Goal: Transaction & Acquisition: Purchase product/service

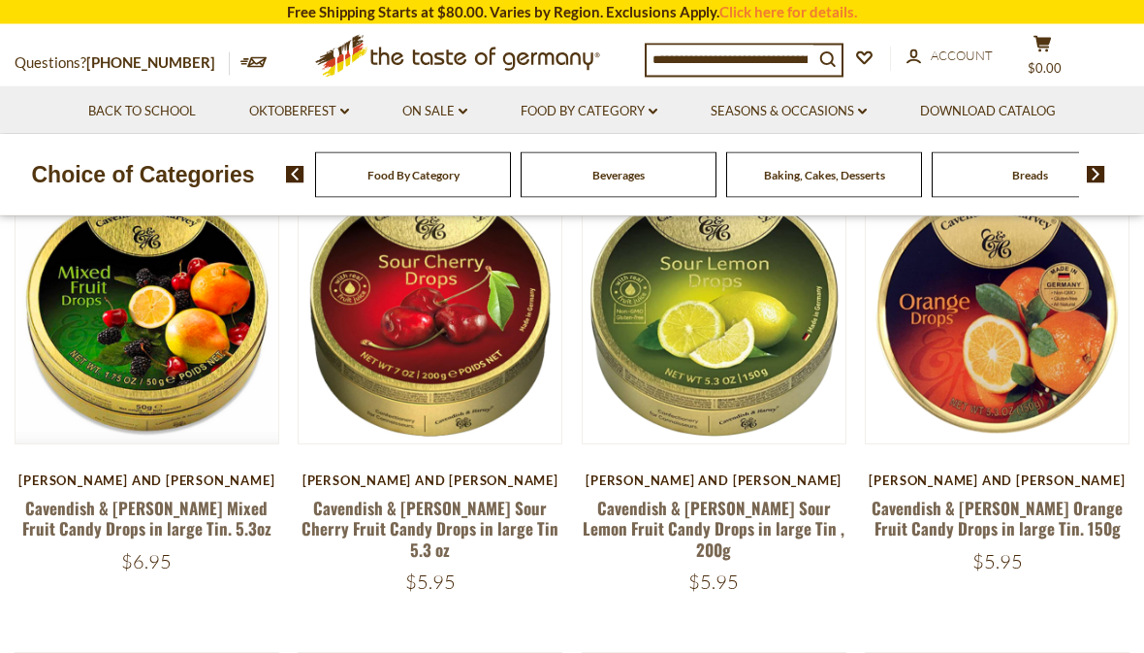
scroll to position [220, 0]
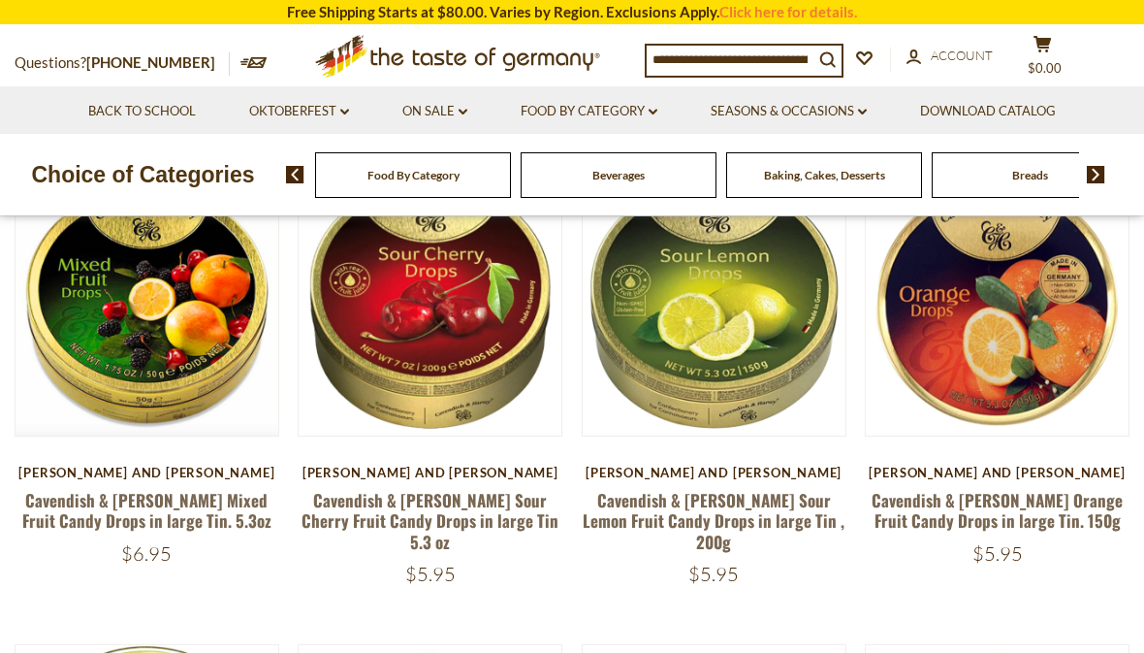
click at [750, 507] on link "Cavendish & [PERSON_NAME] Sour Lemon Fruit Candy Drops in large Tin , 200g" at bounding box center [714, 521] width 262 height 66
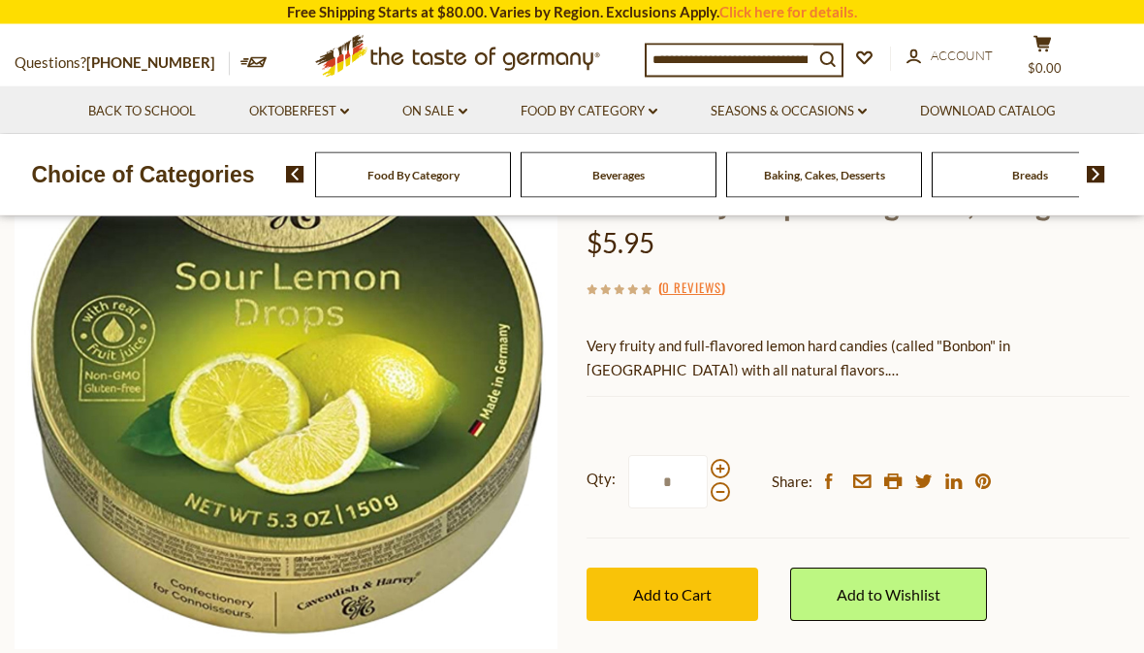
scroll to position [212, 0]
click at [700, 593] on span "Add to Cart" at bounding box center [672, 594] width 79 height 18
click at [725, 460] on span at bounding box center [720, 468] width 19 height 19
click at [708, 460] on input "*" at bounding box center [668, 481] width 80 height 53
type input "*"
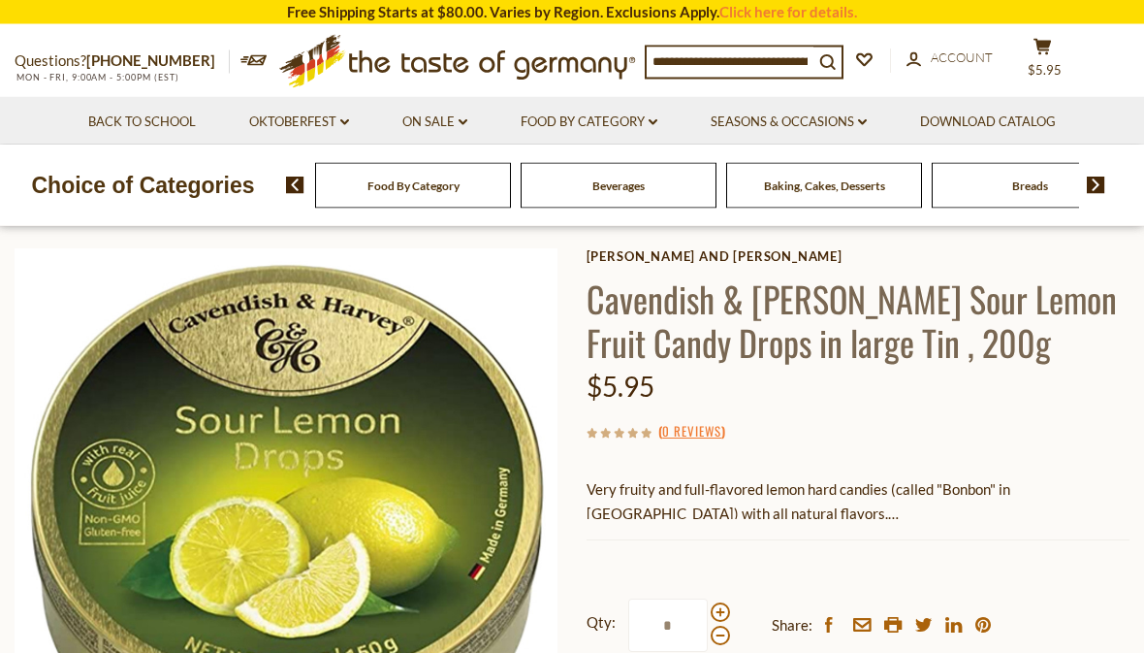
scroll to position [0, 0]
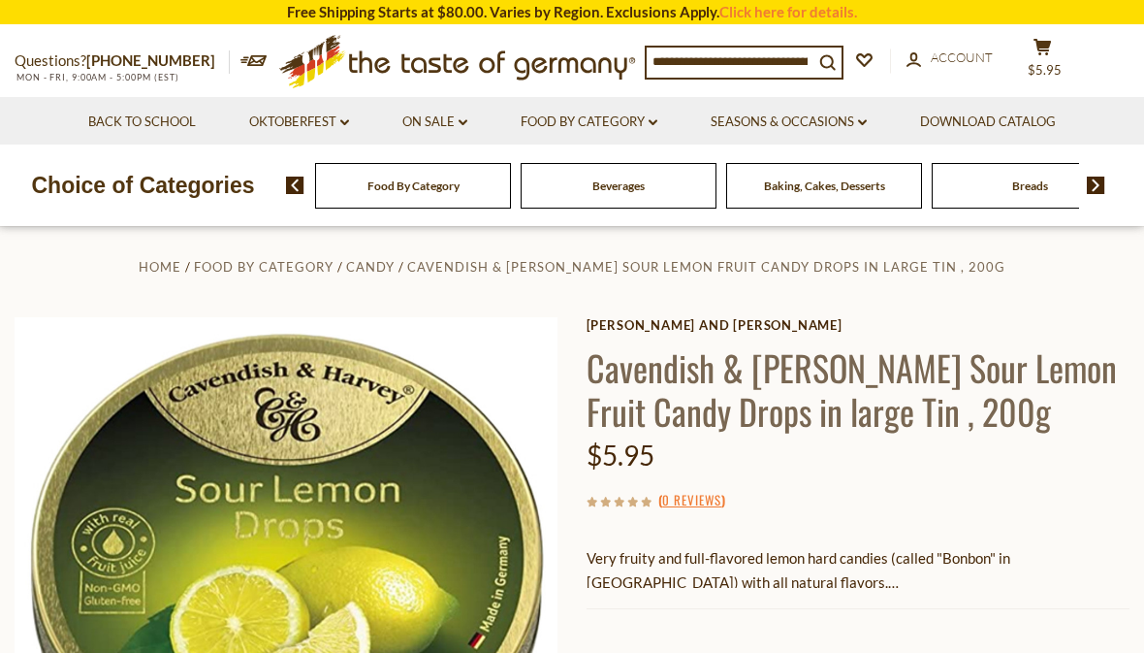
click at [633, 127] on link "Food By Category dropdown_arrow" at bounding box center [589, 122] width 137 height 21
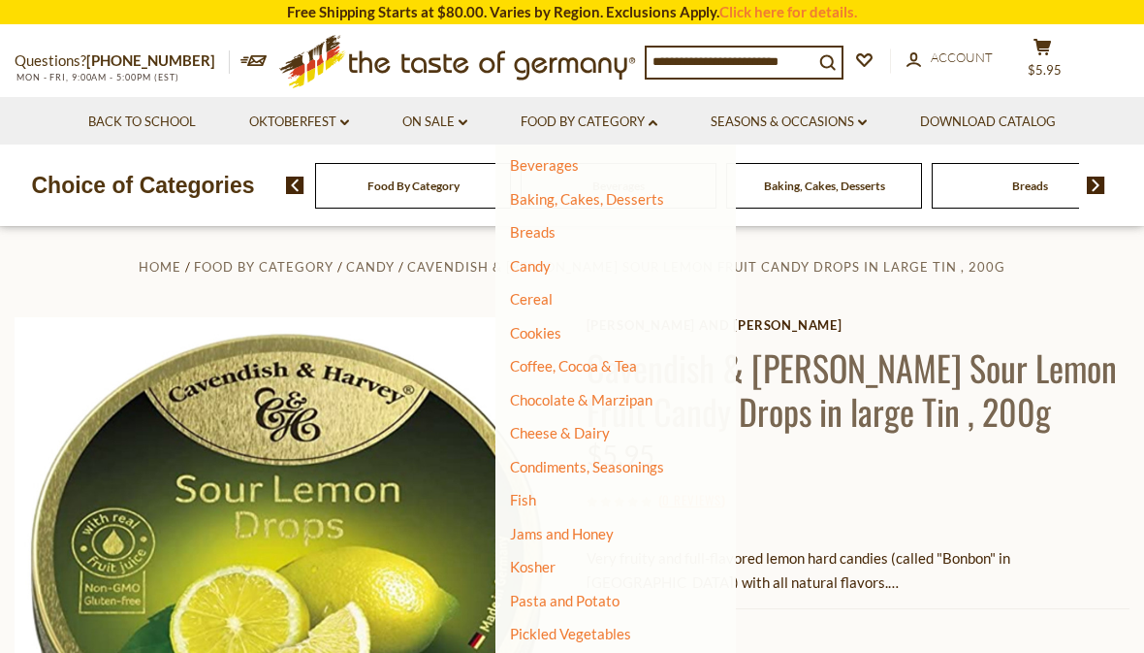
scroll to position [112, 0]
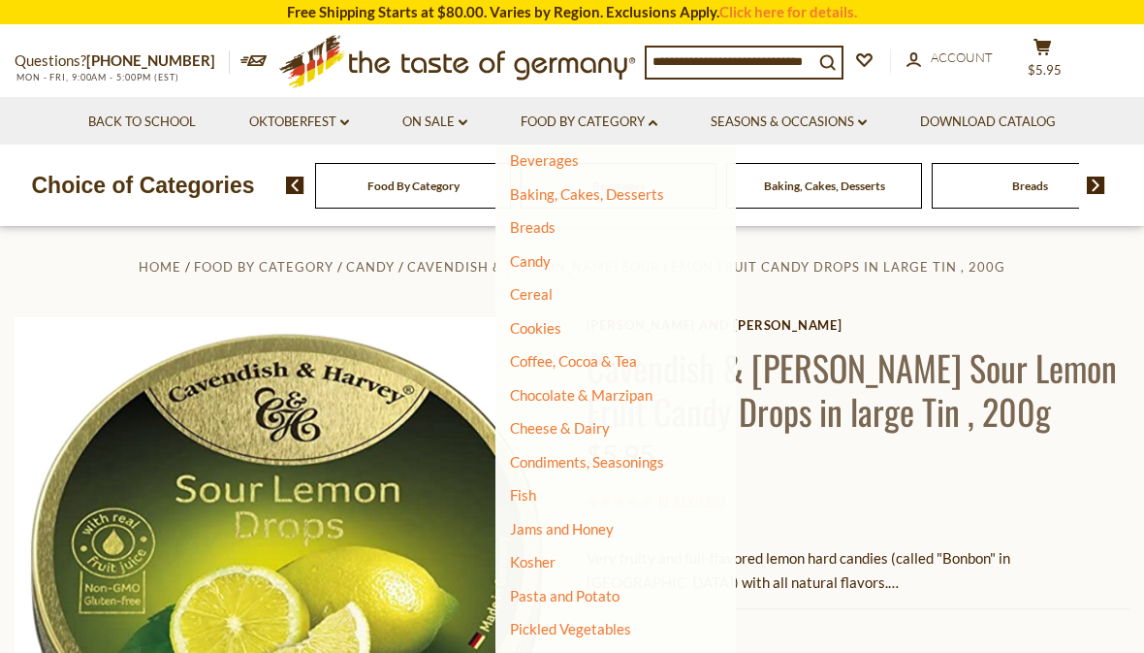
click at [529, 256] on link "Candy" at bounding box center [530, 260] width 41 height 17
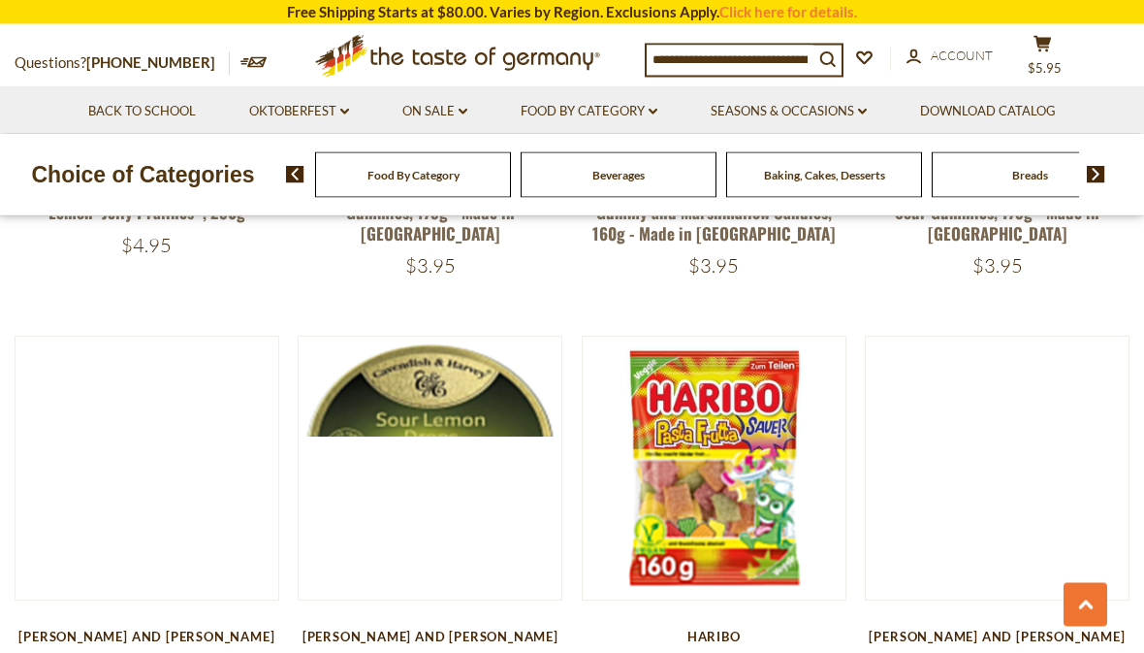
scroll to position [1325, 0]
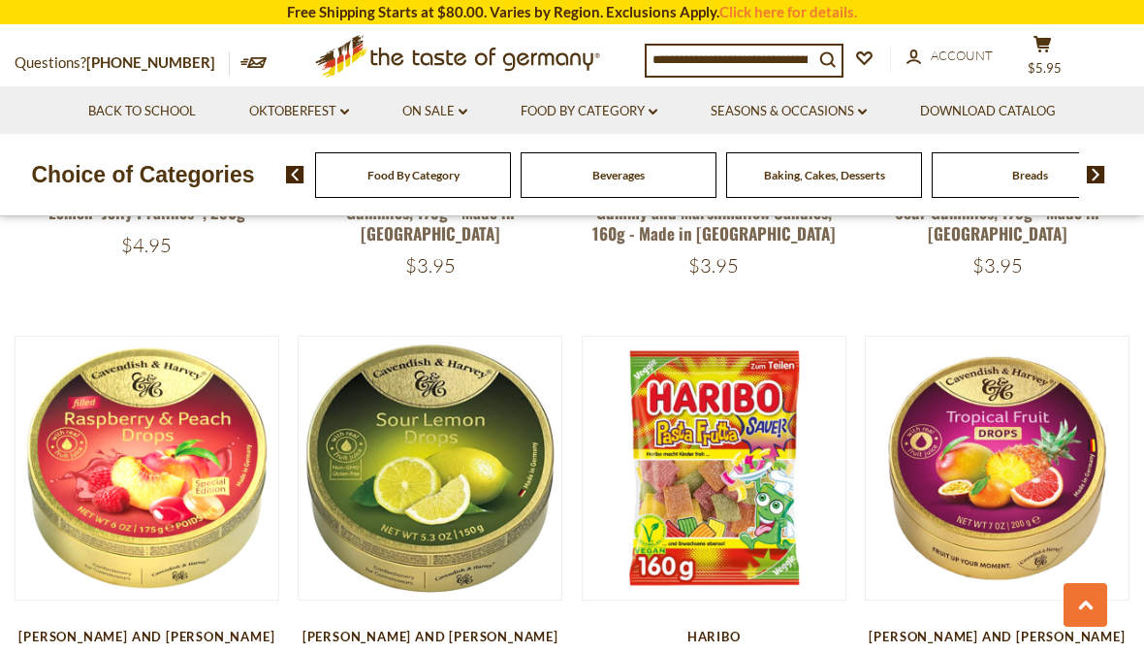
click at [441, 151] on button "Quick View" at bounding box center [430, 130] width 131 height 44
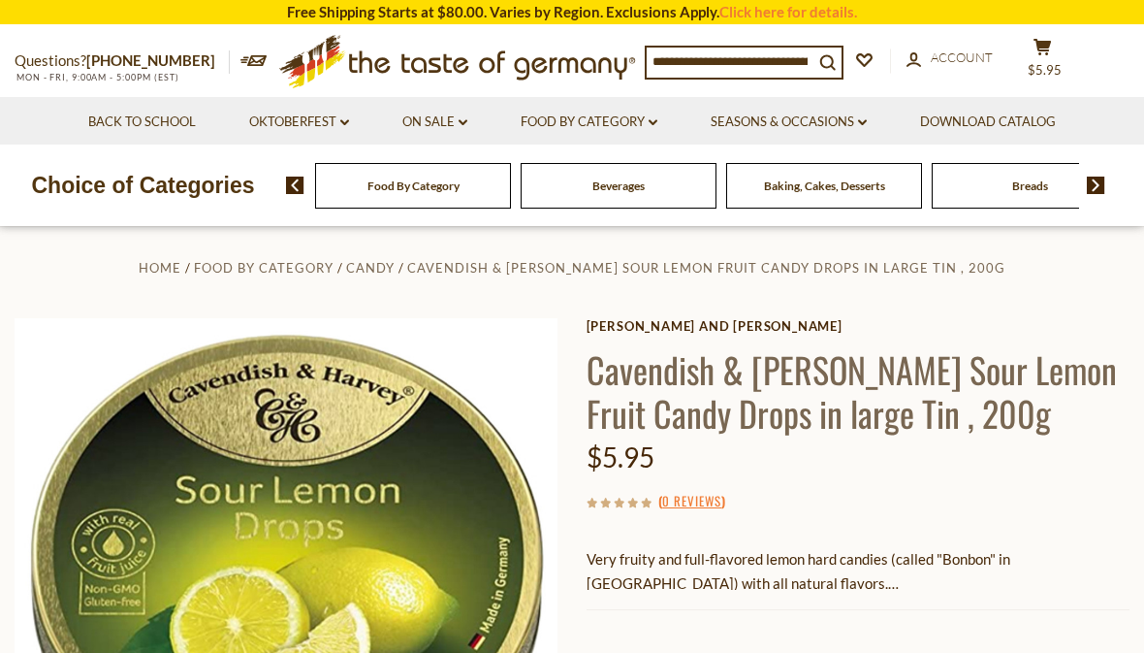
click at [616, 129] on link "Food By Category dropdown_arrow" at bounding box center [589, 122] width 137 height 21
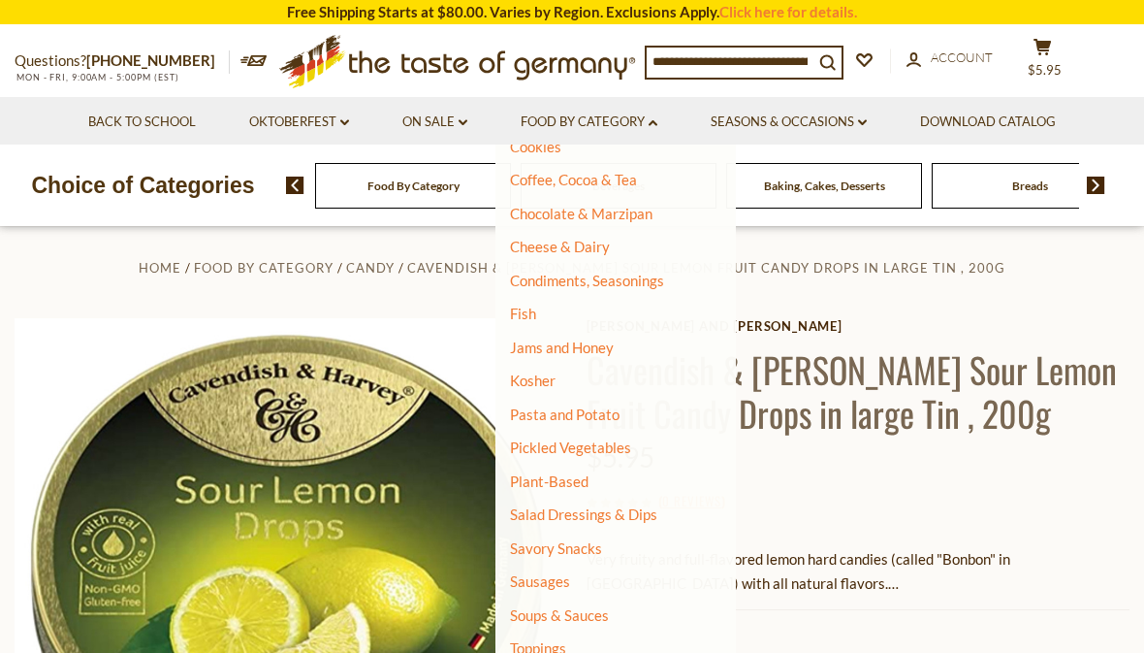
scroll to position [291, 0]
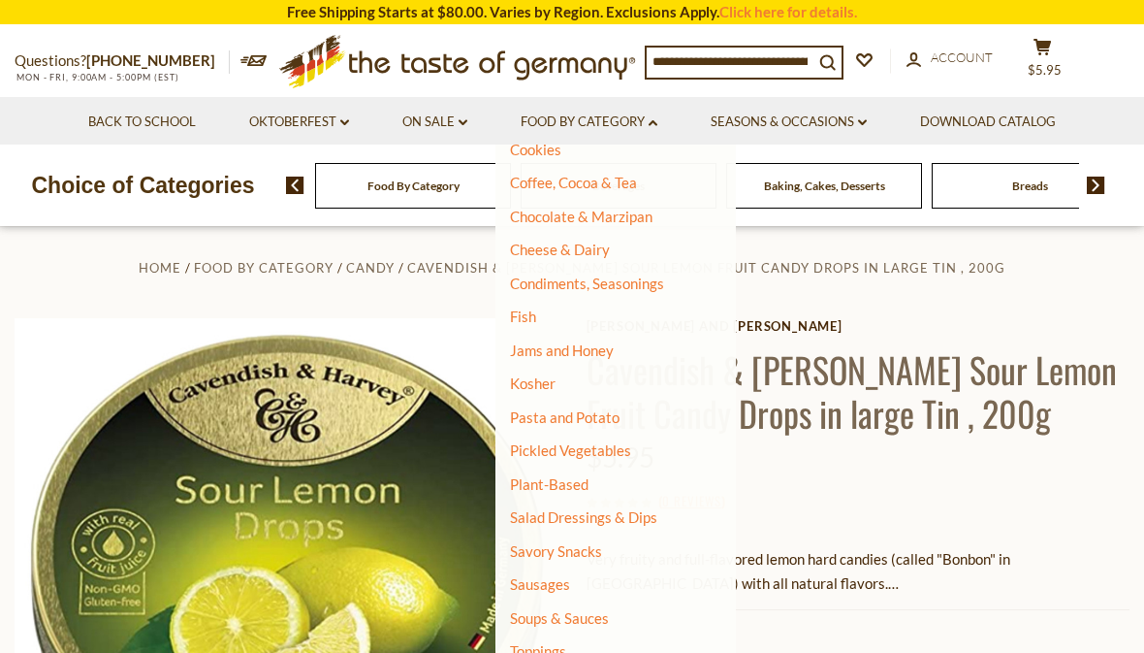
click at [583, 475] on link "Plant-Based" at bounding box center [549, 483] width 79 height 17
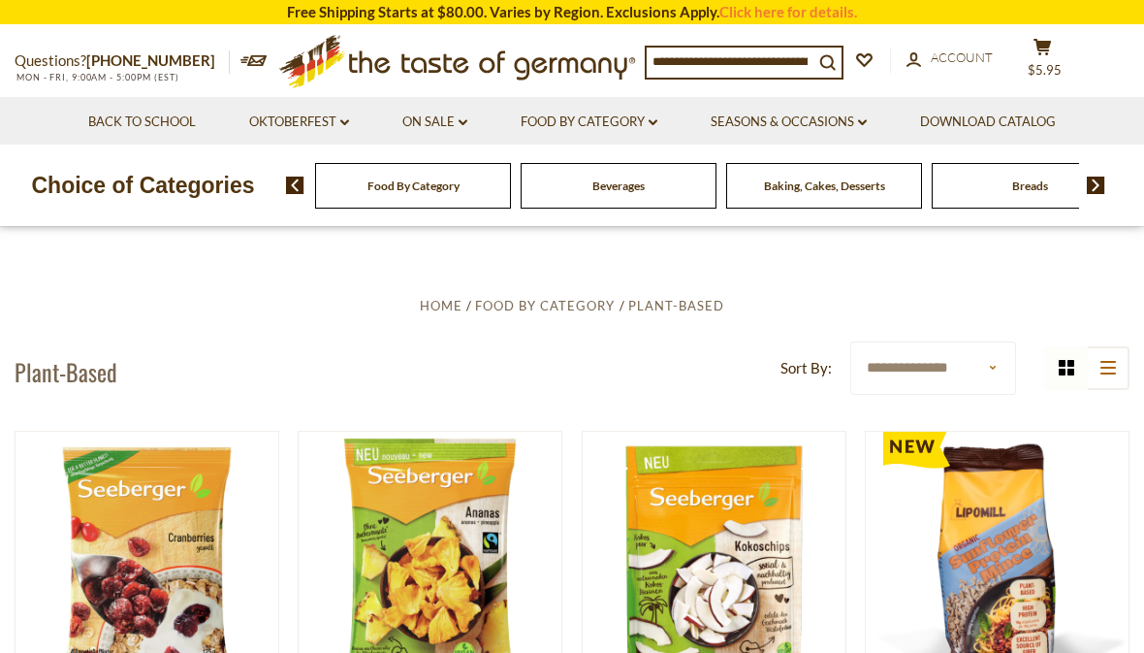
click at [625, 126] on link "Food By Category dropdown_arrow" at bounding box center [589, 122] width 137 height 21
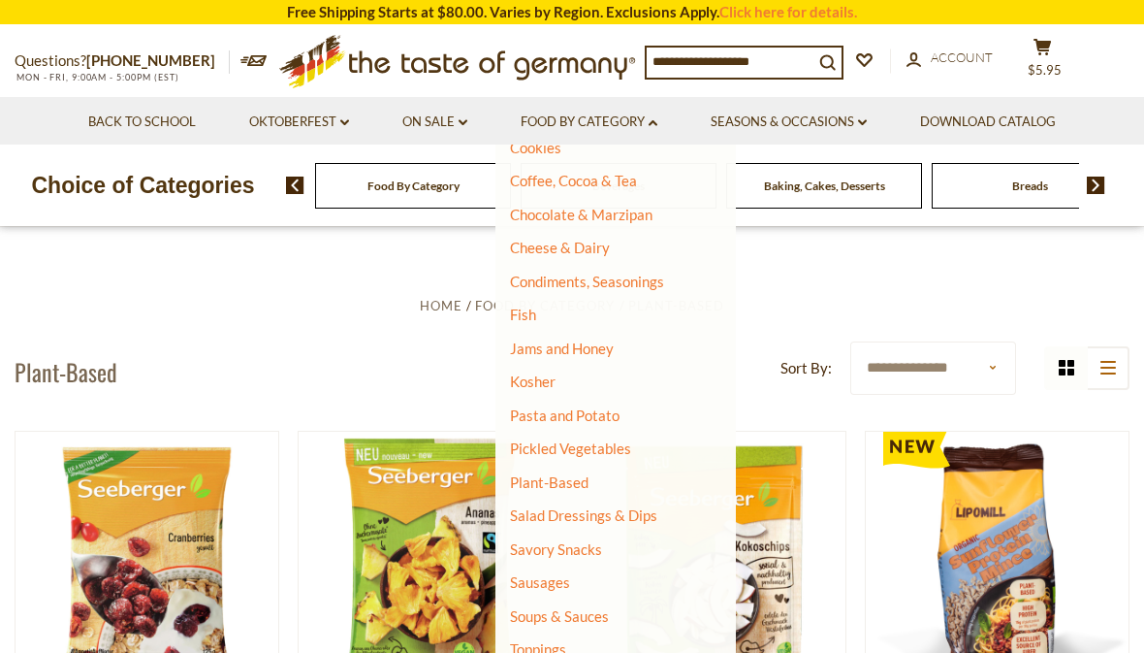
scroll to position [291, 0]
click at [633, 516] on link "Salad Dressings & Dips" at bounding box center [583, 516] width 147 height 17
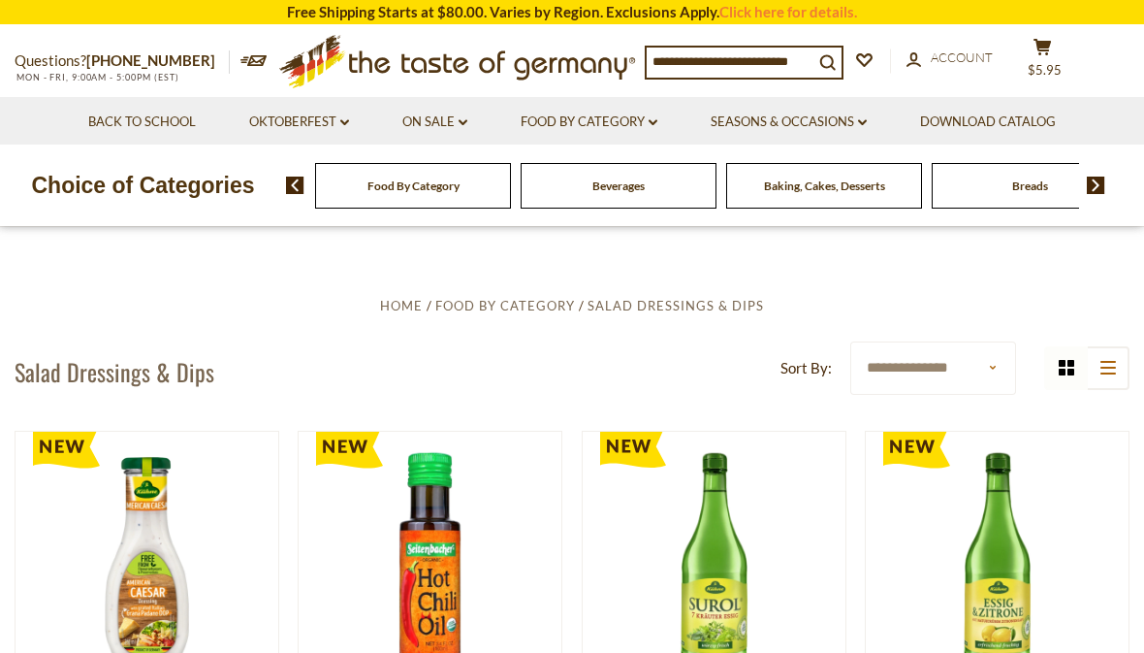
click at [624, 130] on link "Food By Category dropdown_arrow" at bounding box center [589, 122] width 137 height 21
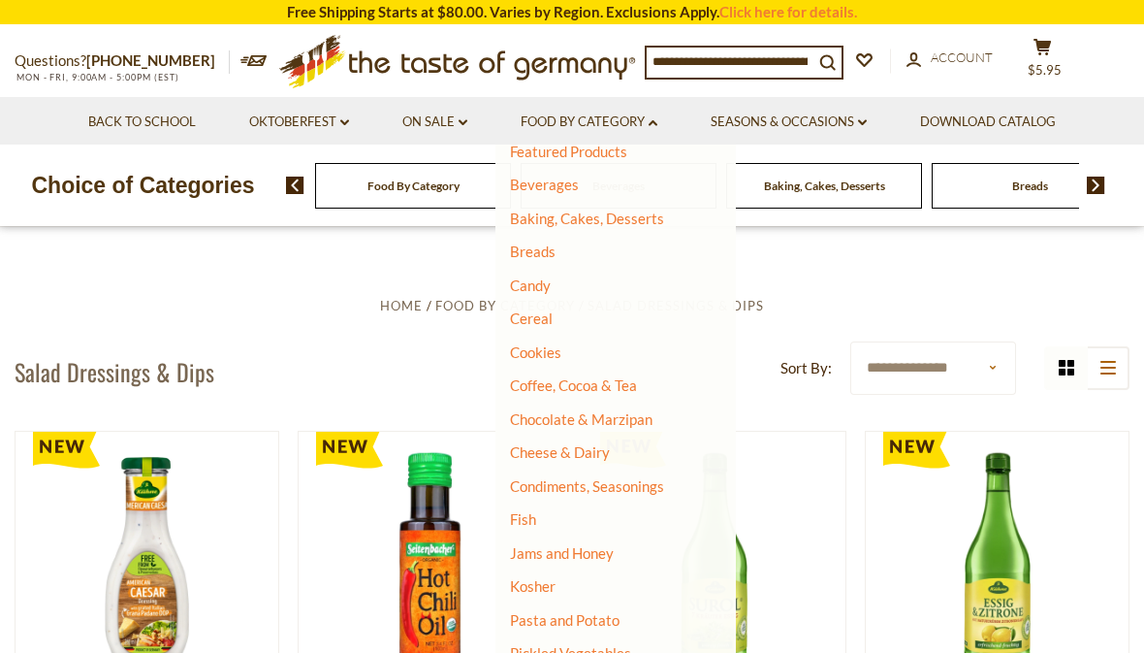
scroll to position [85, 0]
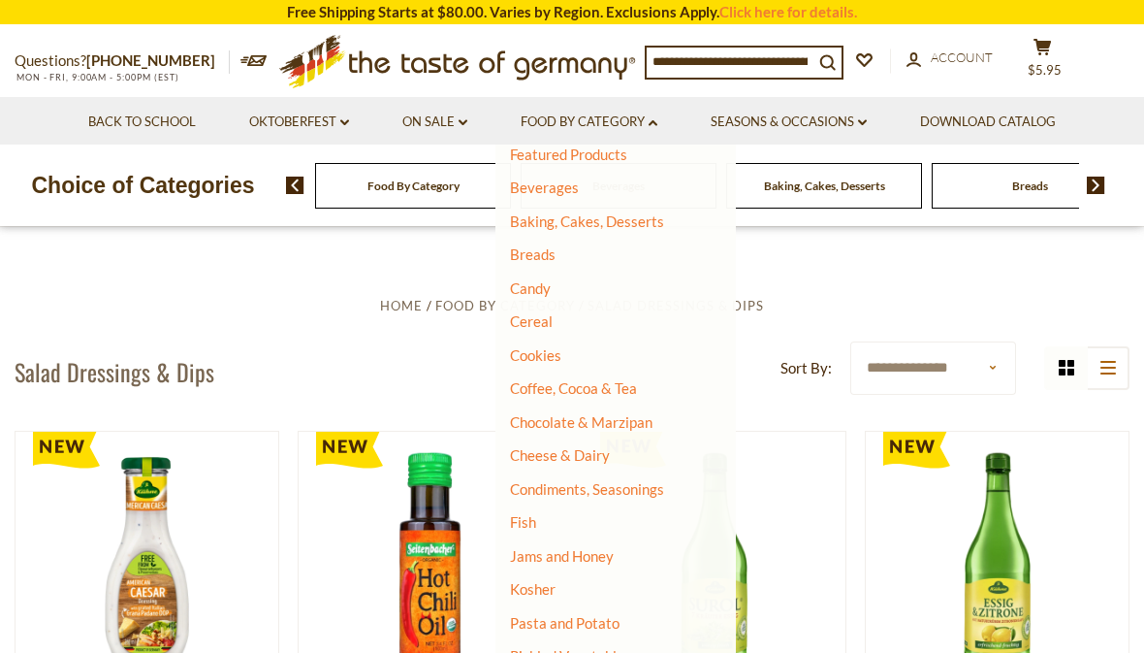
click at [547, 291] on link "Candy" at bounding box center [530, 287] width 41 height 17
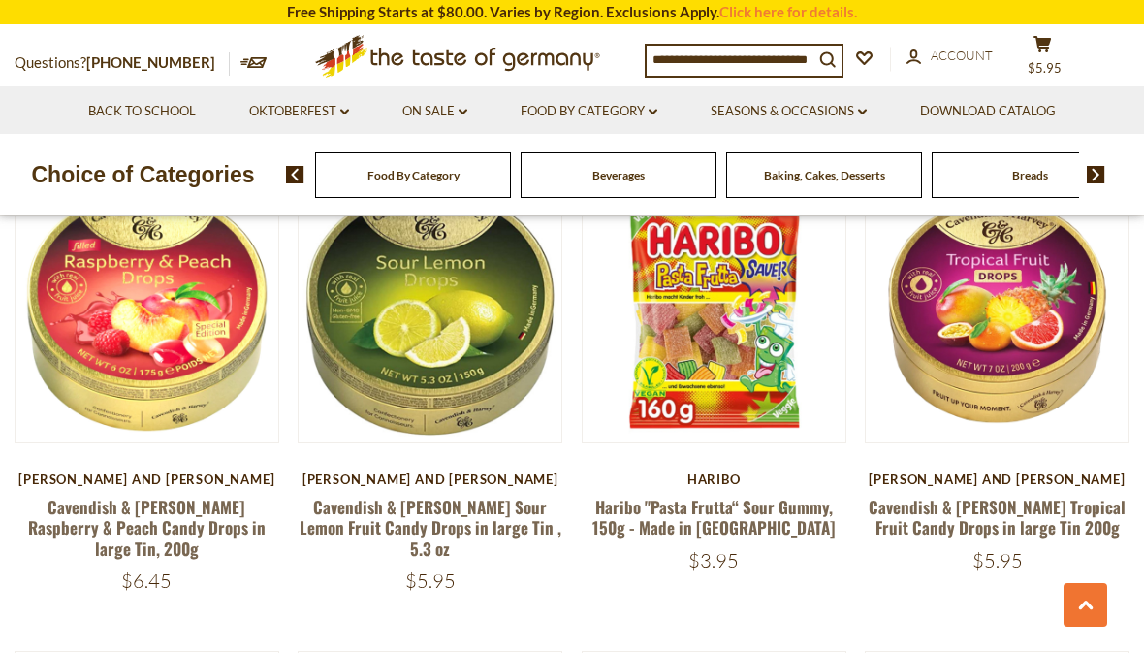
scroll to position [1482, 0]
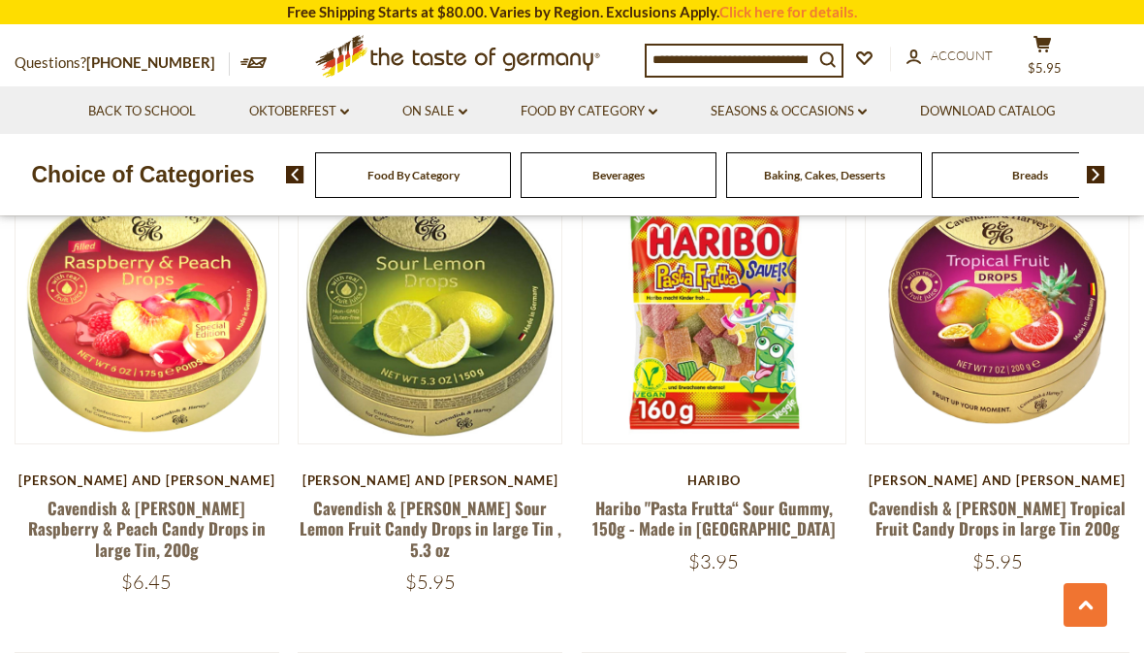
click at [189, 495] on link "Cavendish & [PERSON_NAME] Raspberry & Peach Candy Drops in large Tin, 200g" at bounding box center [147, 528] width 238 height 66
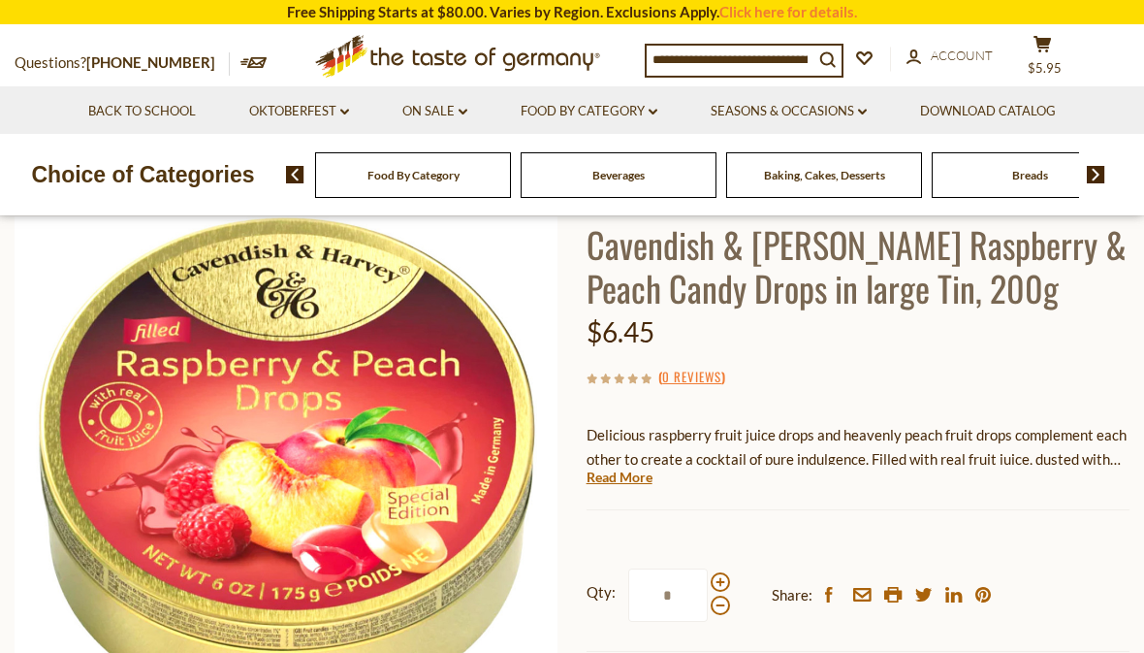
scroll to position [126, 0]
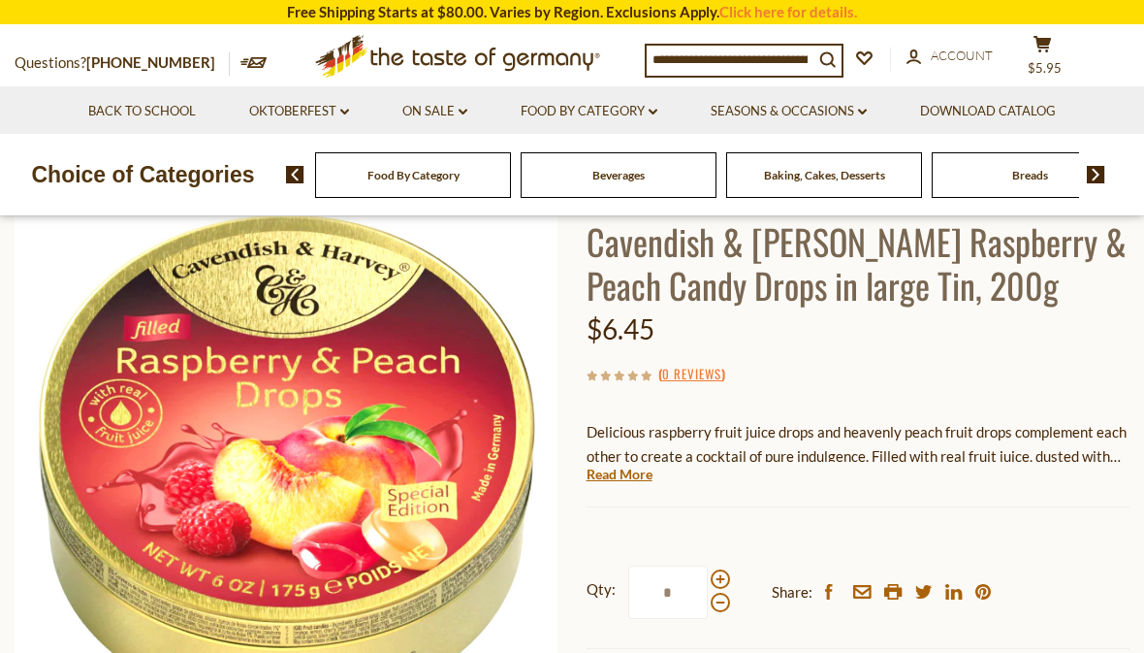
click at [638, 479] on link "Read More" at bounding box center [620, 473] width 66 height 19
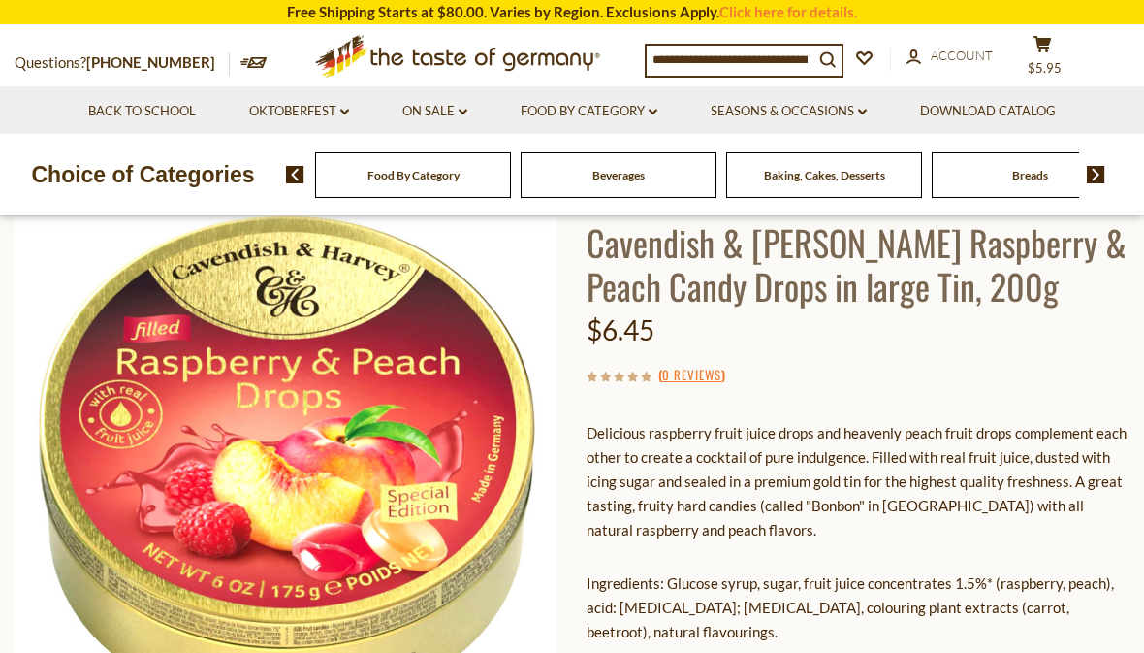
scroll to position [0, 0]
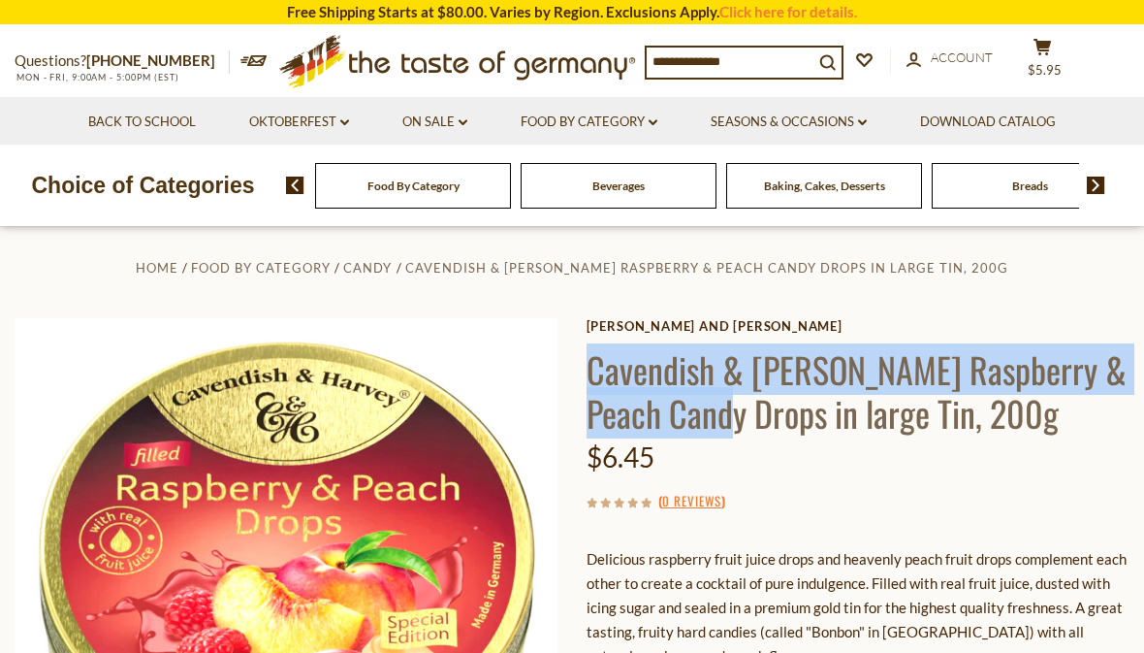
copy h1 "Cavendish & [PERSON_NAME] Raspberry & Peach Candy Drops"
